Goal: Contribute content: Contribute content

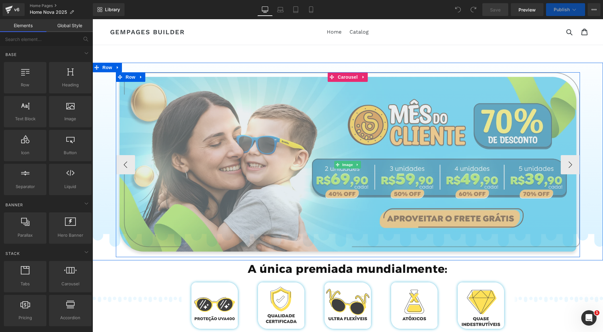
click at [279, 188] on img at bounding box center [348, 164] width 464 height 185
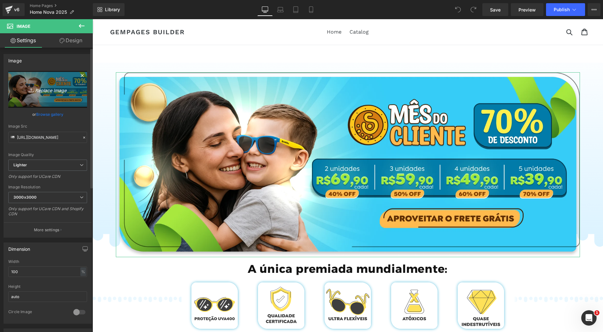
click at [40, 89] on icon "Replace Image" at bounding box center [47, 89] width 51 height 8
type input "C:\fakepath\Group 780.webp"
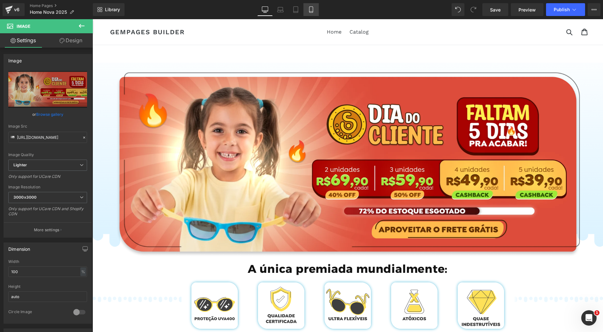
click at [314, 9] on link "Mobile" at bounding box center [311, 9] width 15 height 13
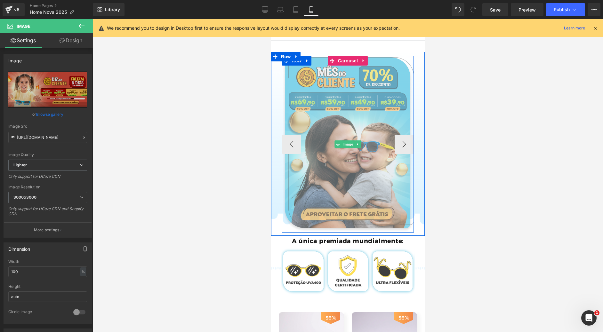
click at [324, 124] on img at bounding box center [348, 144] width 132 height 177
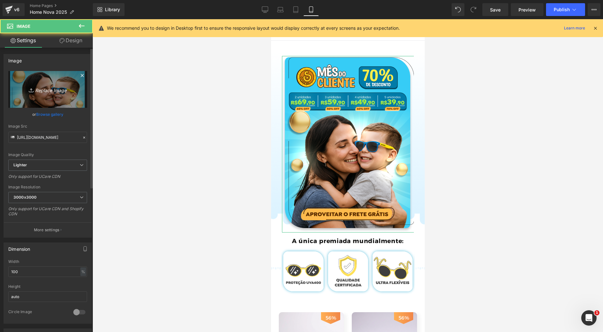
click at [34, 103] on link "Replace Image" at bounding box center [47, 89] width 79 height 37
type input "C:\fakepath\Group 781.webp"
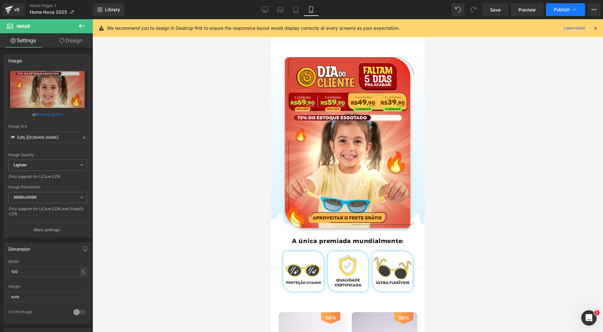
click at [566, 12] on span "Publish" at bounding box center [562, 9] width 16 height 5
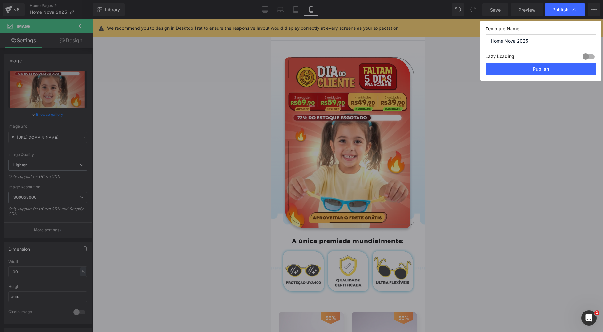
click at [532, 63] on div "Lazy Loading Build Upgrade plan to unlock" at bounding box center [541, 57] width 111 height 11
click at [533, 66] on button "Publish" at bounding box center [541, 69] width 111 height 13
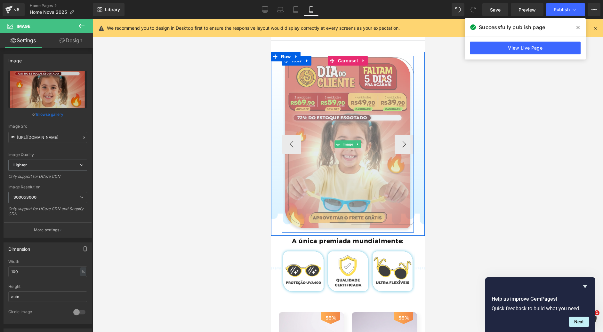
click at [319, 109] on img at bounding box center [348, 144] width 132 height 177
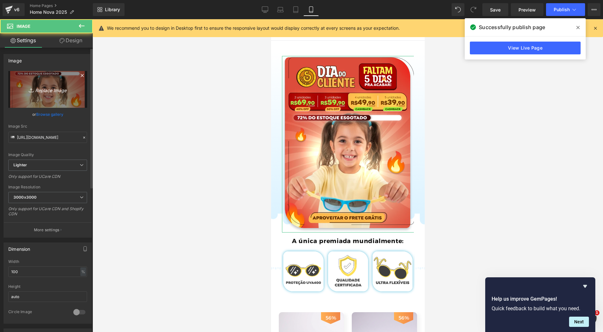
click at [36, 95] on link "Replace Image" at bounding box center [47, 89] width 79 height 37
type input "C:\fakepath\Group 781.png"
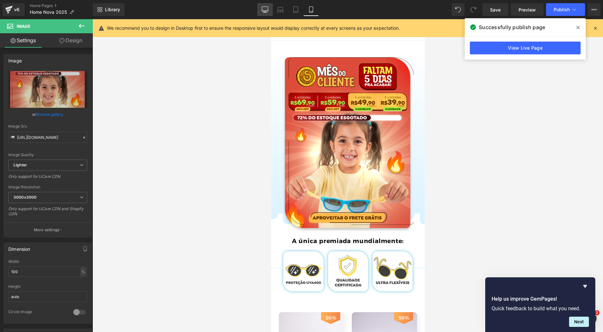
click at [266, 8] on icon at bounding box center [265, 9] width 6 height 6
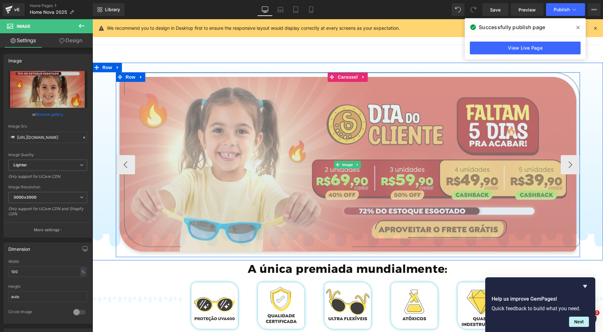
click at [333, 106] on img at bounding box center [348, 164] width 464 height 185
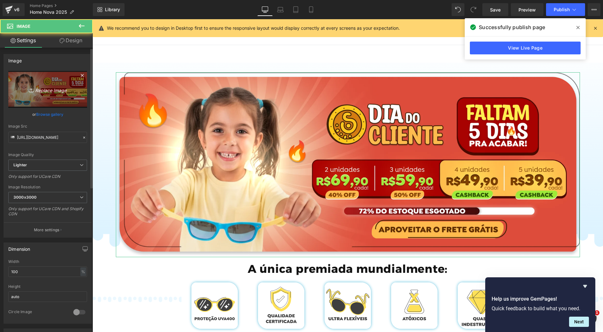
click at [38, 90] on icon "Replace Image" at bounding box center [47, 89] width 51 height 8
type input "C:\fakepath\Group 780.png"
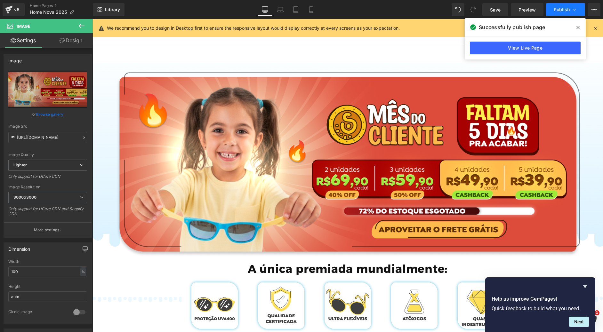
click at [562, 8] on span "Publish" at bounding box center [562, 9] width 16 height 5
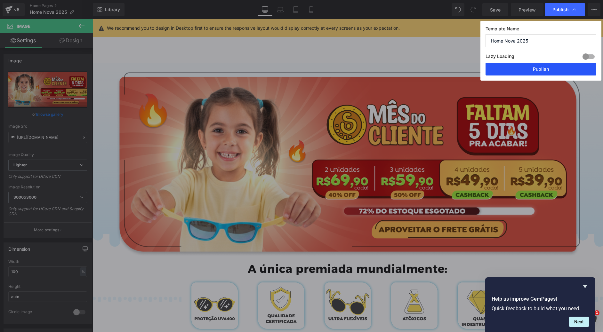
drag, startPoint x: 536, startPoint y: 69, endPoint x: 403, endPoint y: 51, distance: 134.1
click at [536, 69] on button "Publish" at bounding box center [541, 69] width 111 height 13
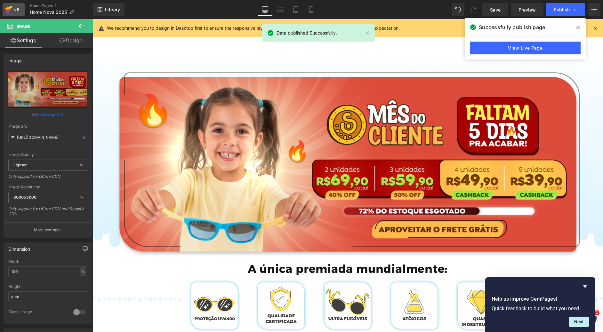
click at [15, 6] on div "v6" at bounding box center [17, 9] width 8 height 8
